Goal: Information Seeking & Learning: Learn about a topic

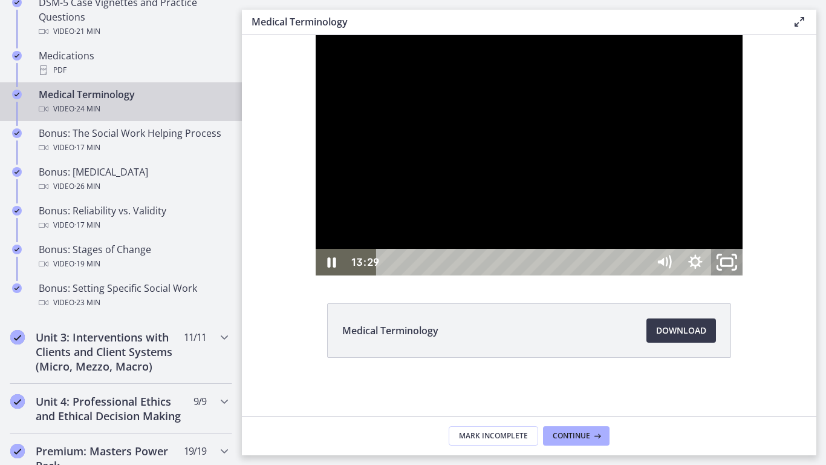
click at [746, 278] on icon "Unfullscreen" at bounding box center [726, 262] width 37 height 32
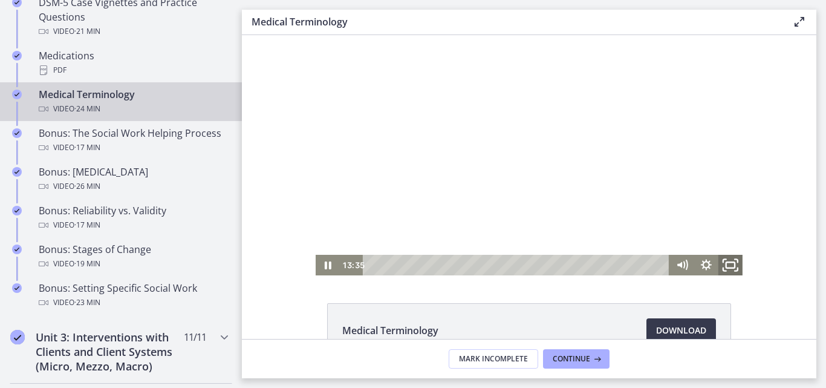
click at [726, 264] on icon "Fullscreen" at bounding box center [730, 265] width 29 height 25
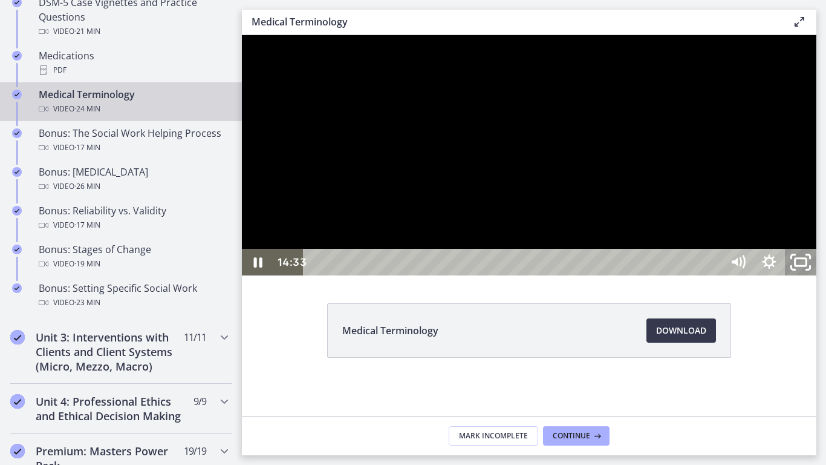
click at [820, 278] on icon "Unfullscreen" at bounding box center [800, 262] width 37 height 32
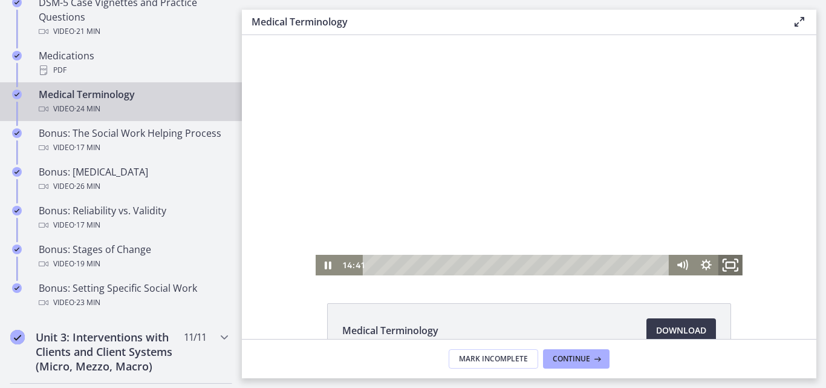
click at [727, 264] on icon "Fullscreen" at bounding box center [730, 265] width 29 height 25
click at [496, 148] on div at bounding box center [529, 155] width 427 height 240
click at [534, 173] on div at bounding box center [529, 155] width 427 height 240
click at [728, 265] on icon "Fullscreen" at bounding box center [730, 265] width 29 height 25
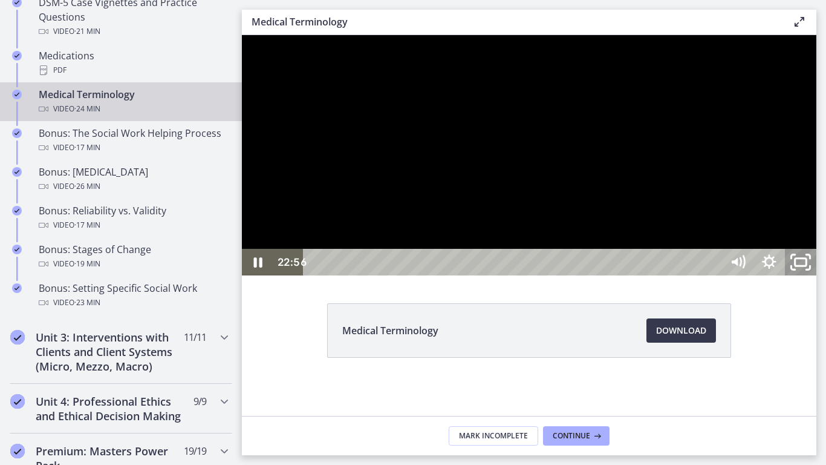
click at [807, 266] on rect "Unfullscreen" at bounding box center [800, 261] width 11 height 7
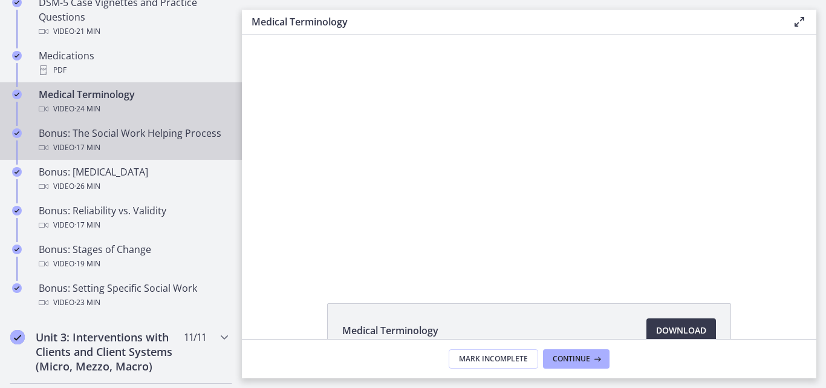
click at [84, 142] on span "· 17 min" at bounding box center [87, 147] width 26 height 15
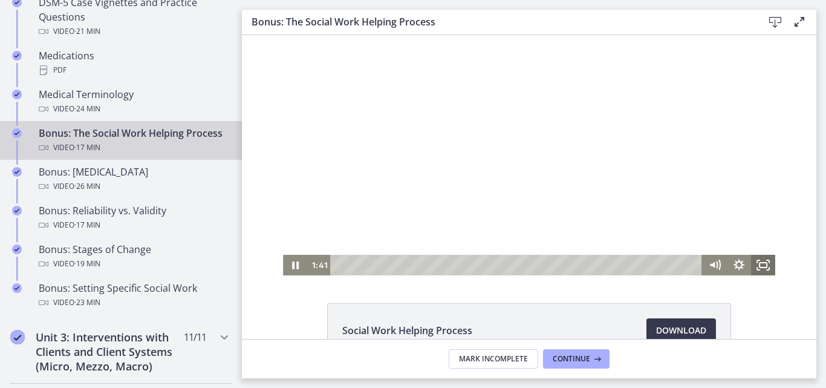
click at [759, 267] on icon "Fullscreen" at bounding box center [763, 265] width 24 height 21
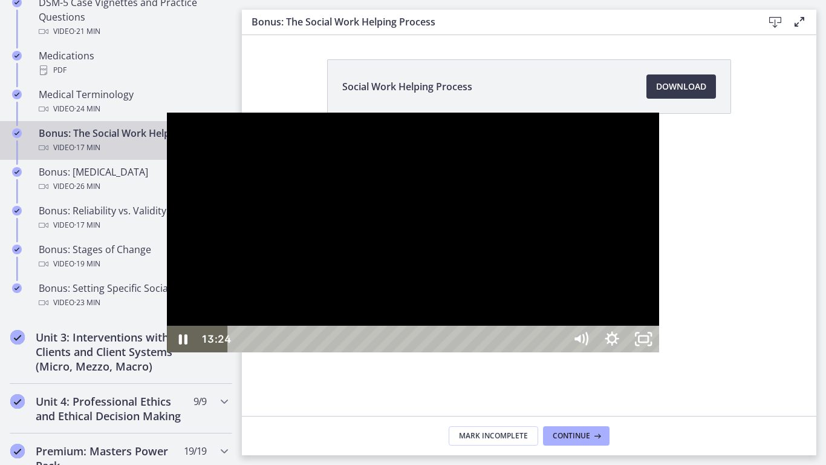
click at [302, 241] on div at bounding box center [413, 232] width 492 height 240
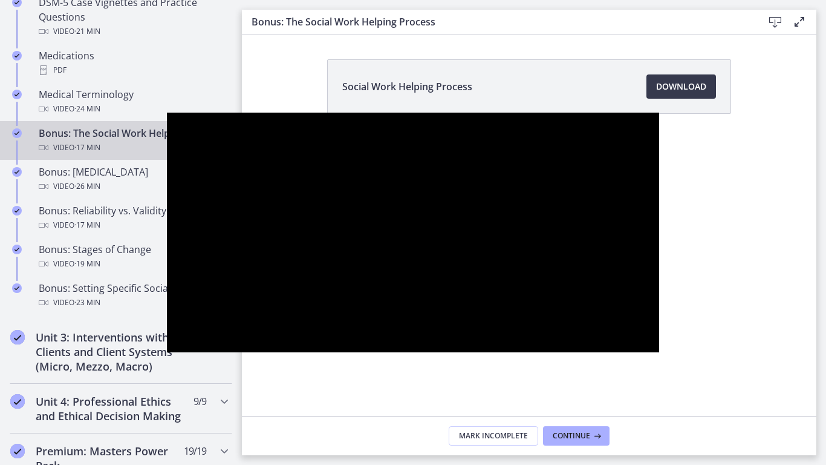
click at [302, 241] on div at bounding box center [413, 232] width 492 height 240
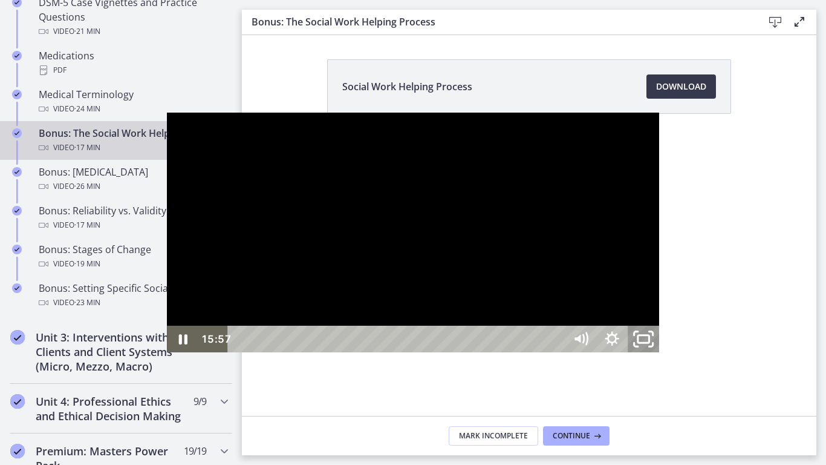
click at [662, 355] on icon "Unfullscreen" at bounding box center [643, 339] width 37 height 32
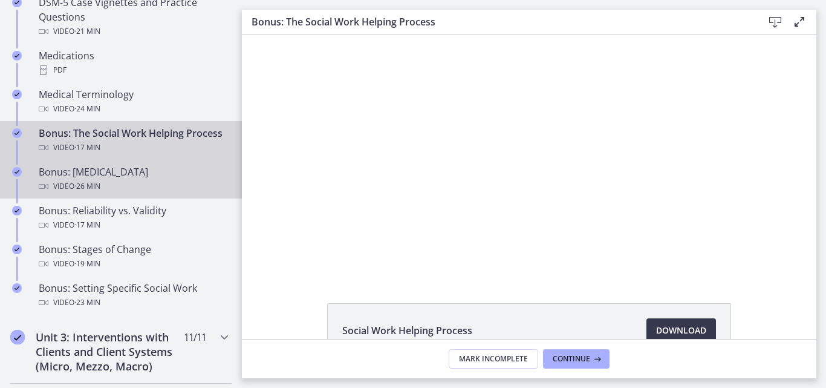
click at [67, 192] on div "Bonus: [MEDICAL_DATA] Video · 26 min" at bounding box center [133, 179] width 189 height 29
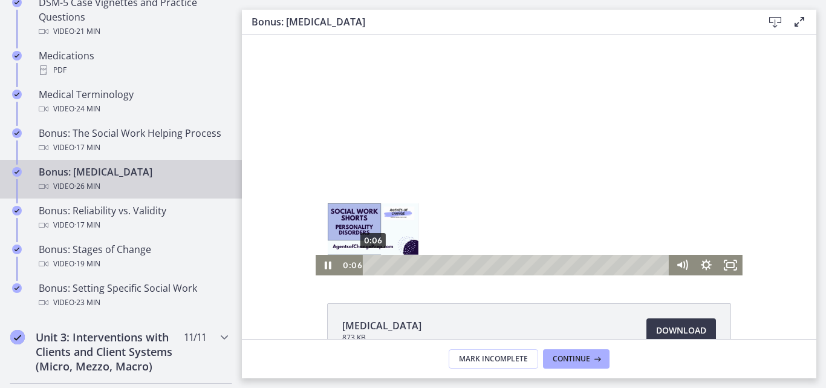
click at [372, 266] on div "0:06" at bounding box center [518, 265] width 292 height 21
click at [376, 263] on div "0:47" at bounding box center [518, 265] width 292 height 21
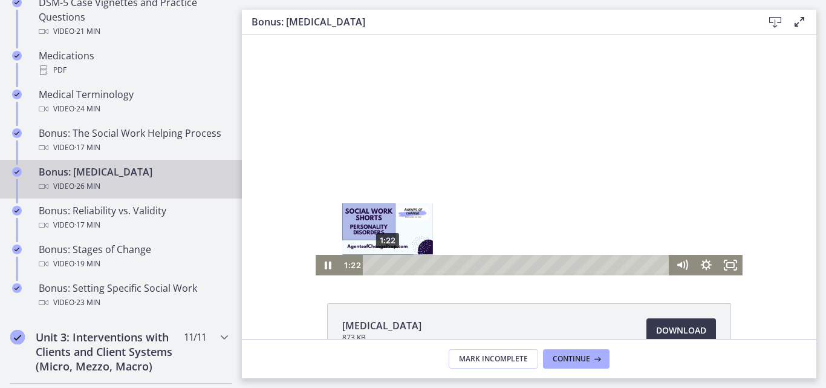
click at [383, 263] on div "1:22" at bounding box center [518, 265] width 292 height 21
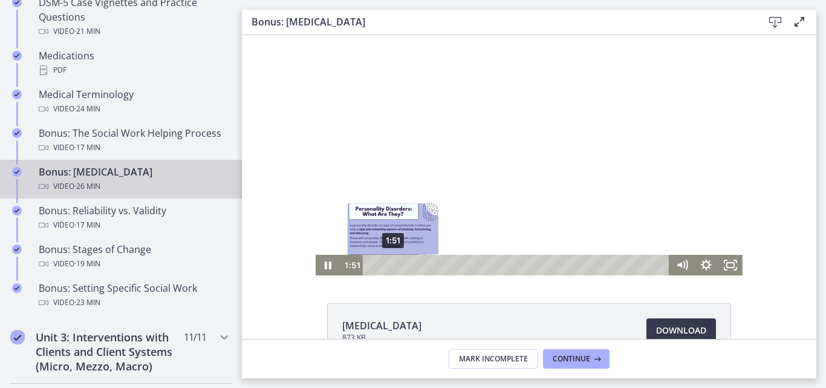
click at [388, 263] on div "1:51" at bounding box center [518, 265] width 292 height 21
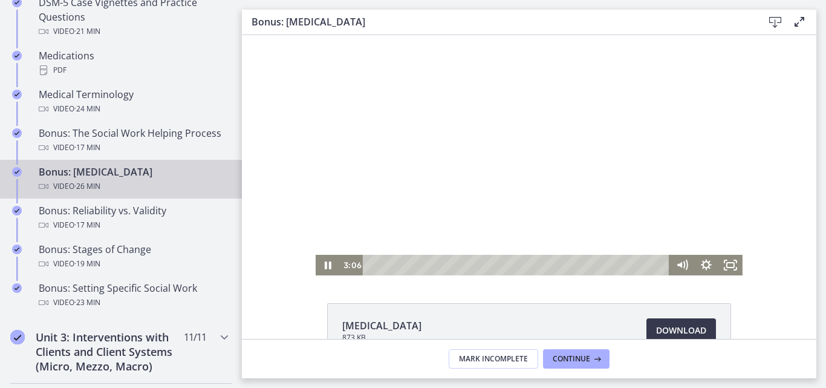
click at [503, 166] on div at bounding box center [529, 155] width 427 height 240
click at [544, 169] on div at bounding box center [529, 155] width 427 height 240
click at [727, 262] on rect "Fullscreen" at bounding box center [730, 264] width 7 height 5
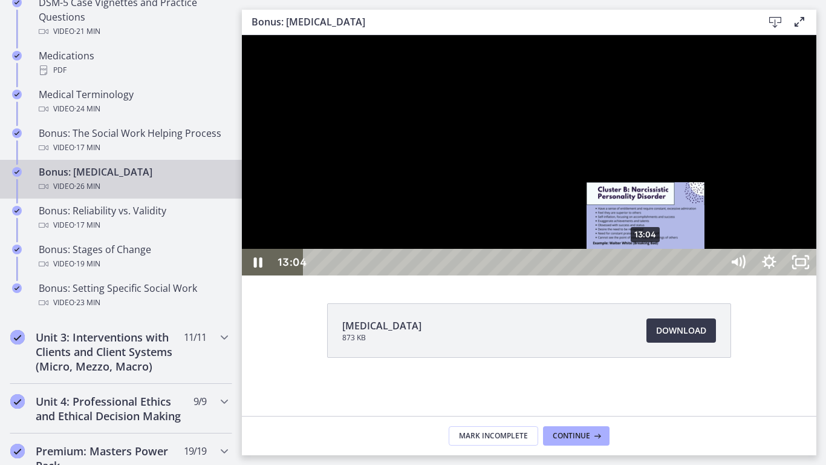
click at [647, 275] on div "13:04" at bounding box center [515, 262] width 400 height 27
click at [643, 267] on div "Playbar" at bounding box center [641, 262] width 9 height 9
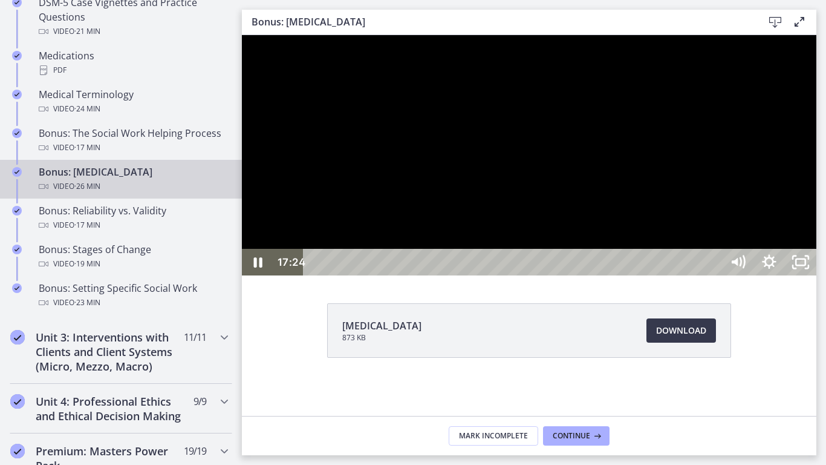
click at [787, 275] on div at bounding box center [529, 155] width 575 height 240
click at [546, 272] on div at bounding box center [529, 155] width 575 height 240
click at [582, 239] on div at bounding box center [529, 155] width 575 height 240
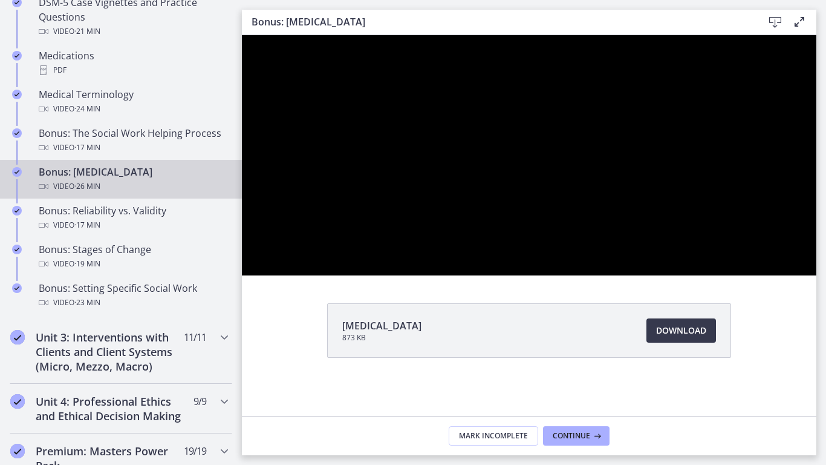
click at [582, 239] on div at bounding box center [529, 155] width 575 height 240
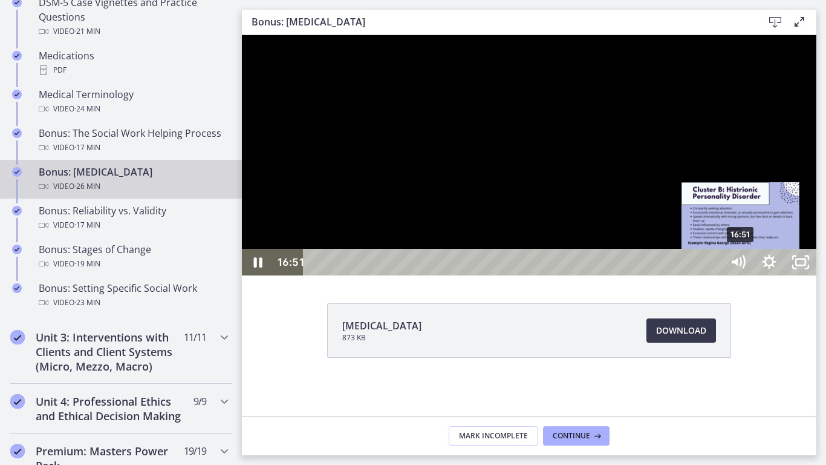
click at [742, 267] on div "Playbar" at bounding box center [740, 262] width 9 height 9
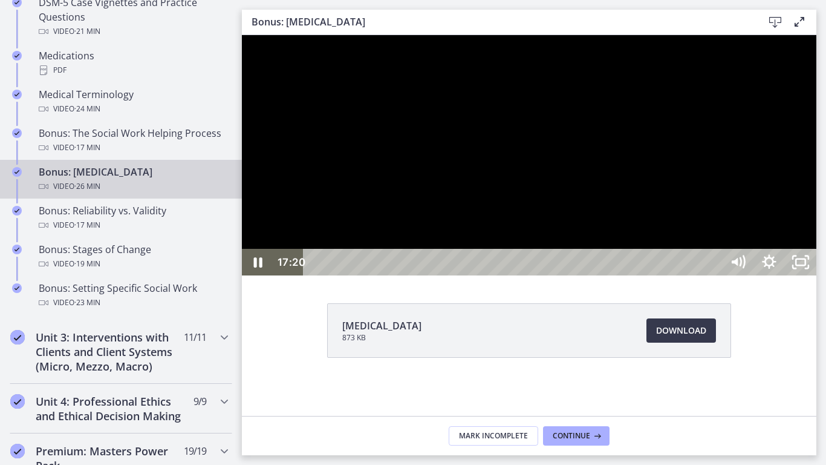
click at [644, 244] on div at bounding box center [529, 155] width 575 height 240
